Goal: Task Accomplishment & Management: Manage account settings

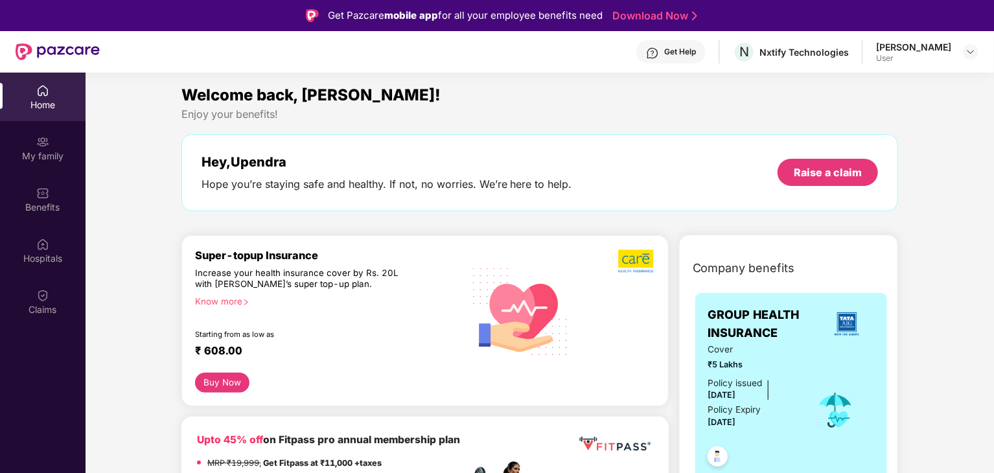
click at [889, 49] on div "[PERSON_NAME]" at bounding box center [914, 47] width 75 height 12
click at [924, 47] on div "[PERSON_NAME]" at bounding box center [914, 47] width 75 height 12
click at [969, 51] on img at bounding box center [971, 52] width 10 height 10
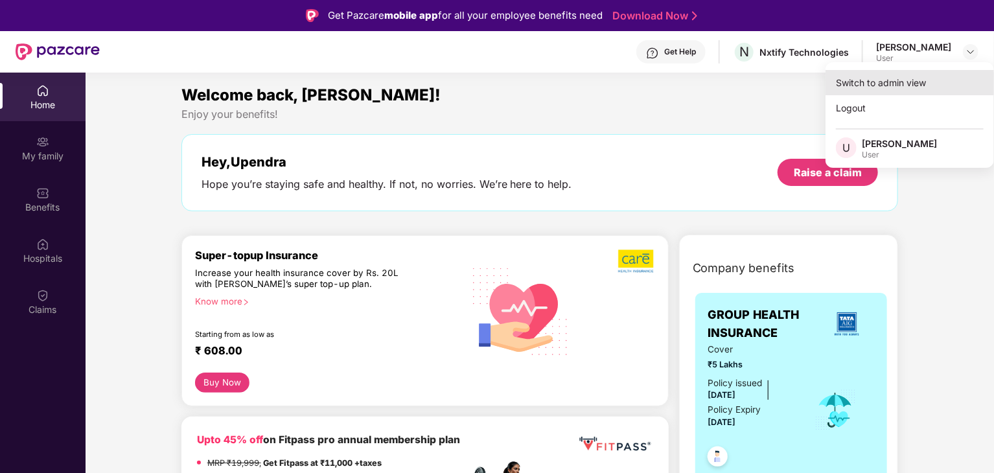
click at [890, 84] on div "Switch to admin view" at bounding box center [910, 82] width 169 height 25
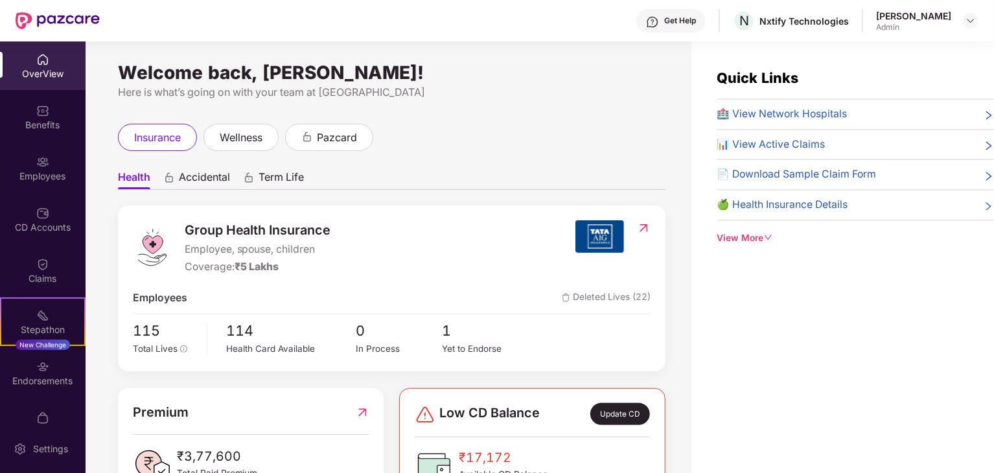
click at [54, 173] on div "Employees" at bounding box center [43, 176] width 86 height 13
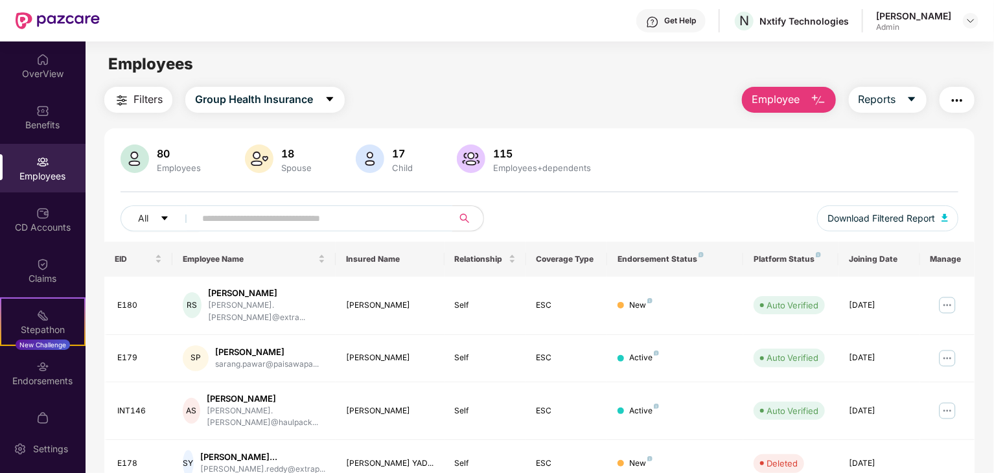
click at [229, 218] on input "text" at bounding box center [318, 218] width 233 height 19
click at [949, 297] on img at bounding box center [947, 305] width 21 height 21
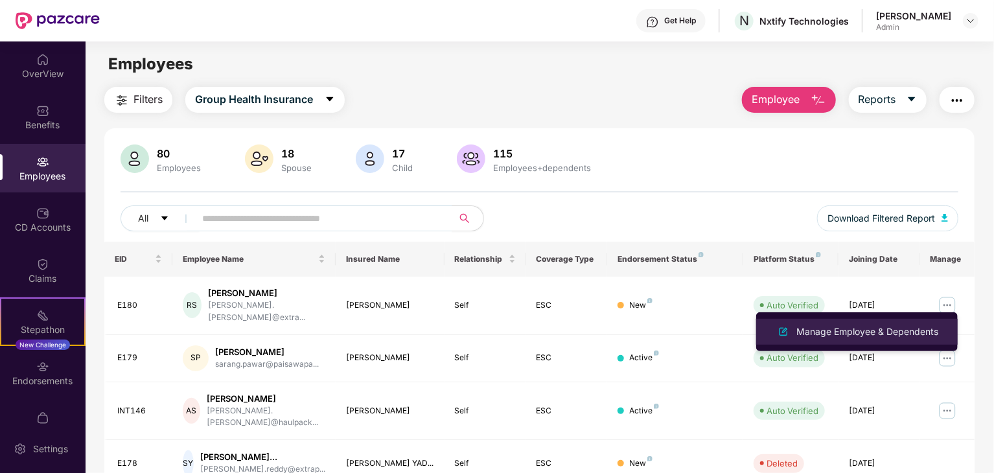
click at [893, 331] on div "Manage Employee & Dependents" at bounding box center [867, 332] width 147 height 14
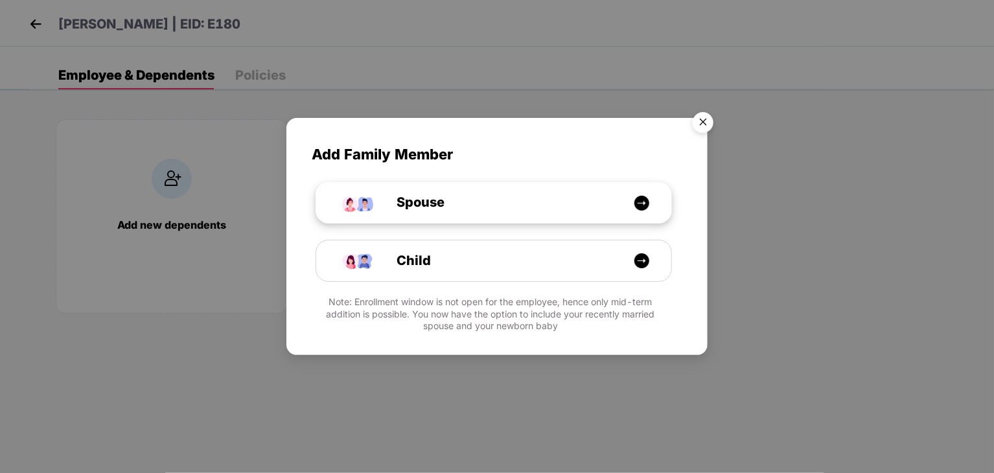
click at [640, 199] on img at bounding box center [642, 203] width 16 height 16
select select "****"
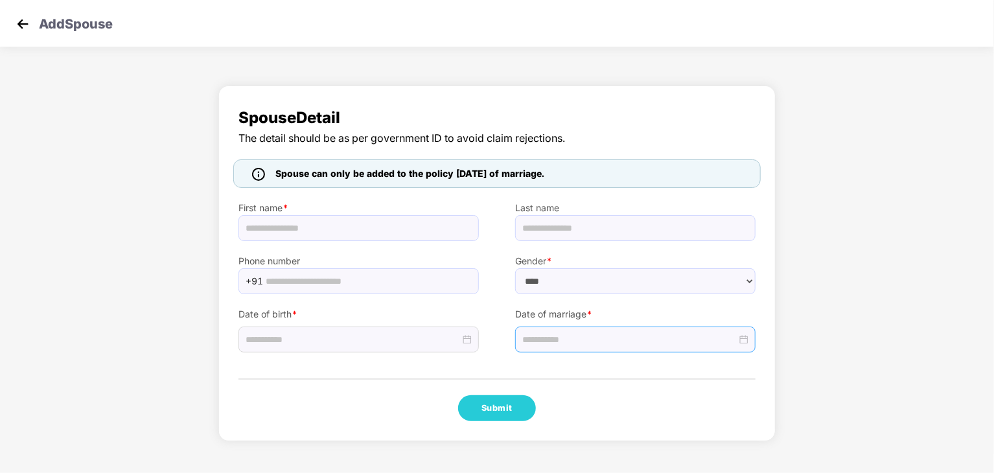
click at [559, 340] on input at bounding box center [630, 340] width 215 height 14
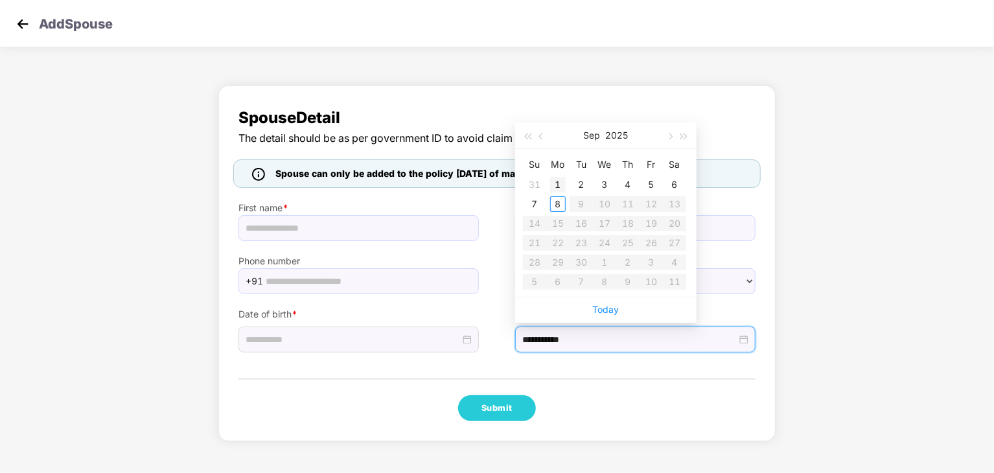
type input "**********"
click at [603, 135] on div "[DATE]" at bounding box center [606, 136] width 113 height 26
click at [537, 138] on button "button" at bounding box center [542, 136] width 14 height 26
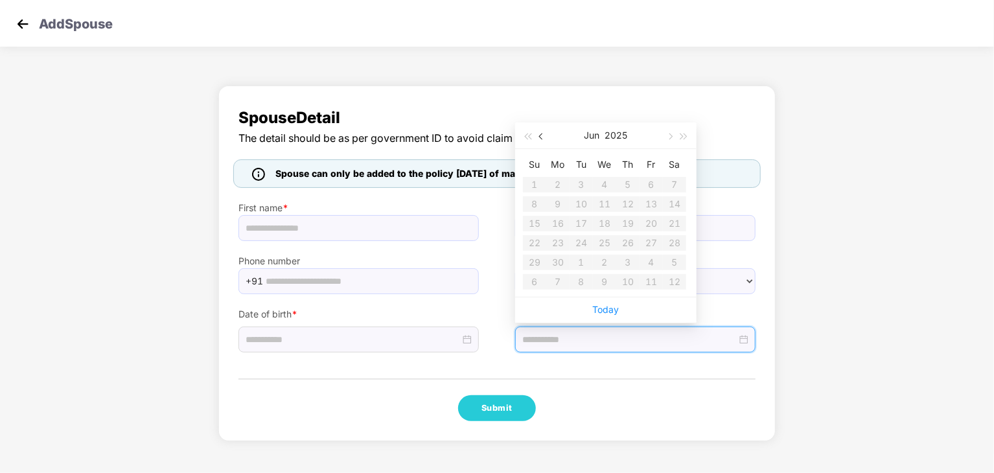
click at [537, 138] on button "button" at bounding box center [542, 136] width 14 height 26
click at [620, 135] on button "2025" at bounding box center [617, 136] width 23 height 26
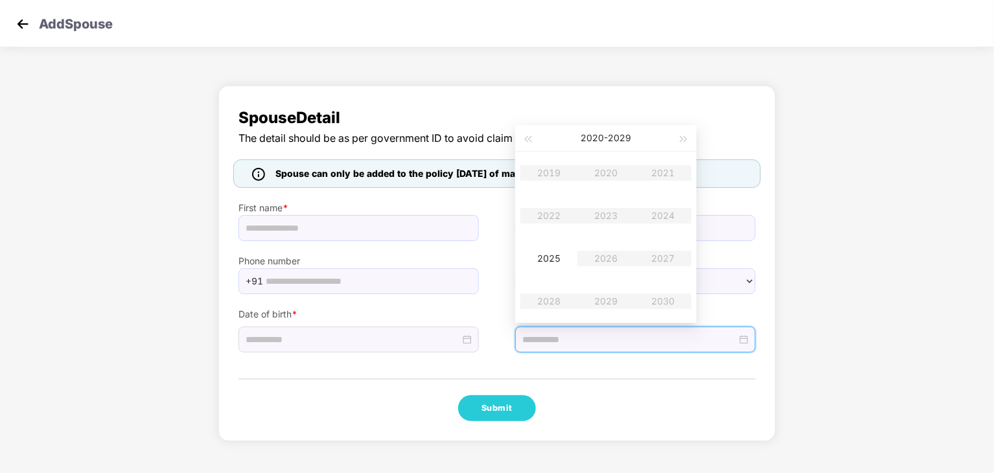
click at [608, 231] on table "2019 2020 2021 2022 2023 2024 2025 2026 2027 2028 2029 2030" at bounding box center [606, 237] width 171 height 171
click at [584, 192] on table "2019 2020 2021 2022 2023 2024 2025 2026 2027 2028 2029 2030" at bounding box center [606, 237] width 171 height 171
type input "**********"
click at [490, 234] on div "First name *" at bounding box center [358, 214] width 277 height 53
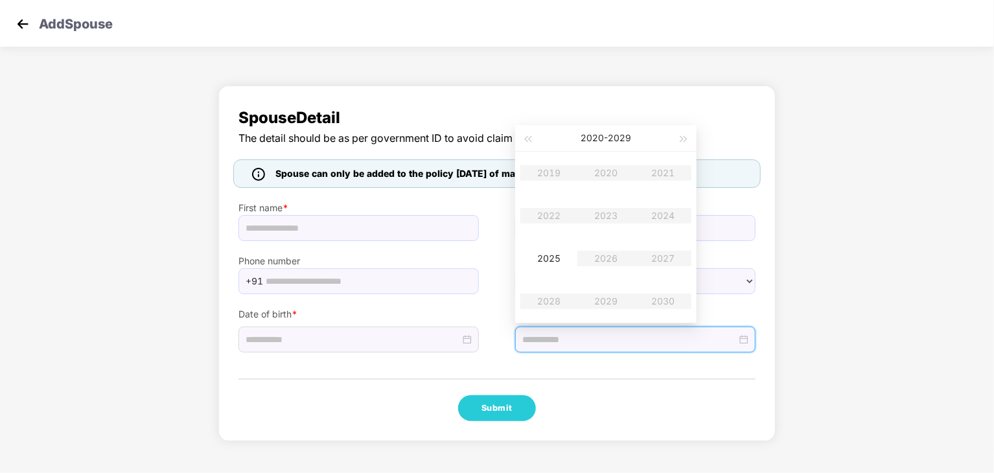
click at [490, 234] on div "First name *" at bounding box center [358, 214] width 277 height 53
